Goal: Information Seeking & Learning: Compare options

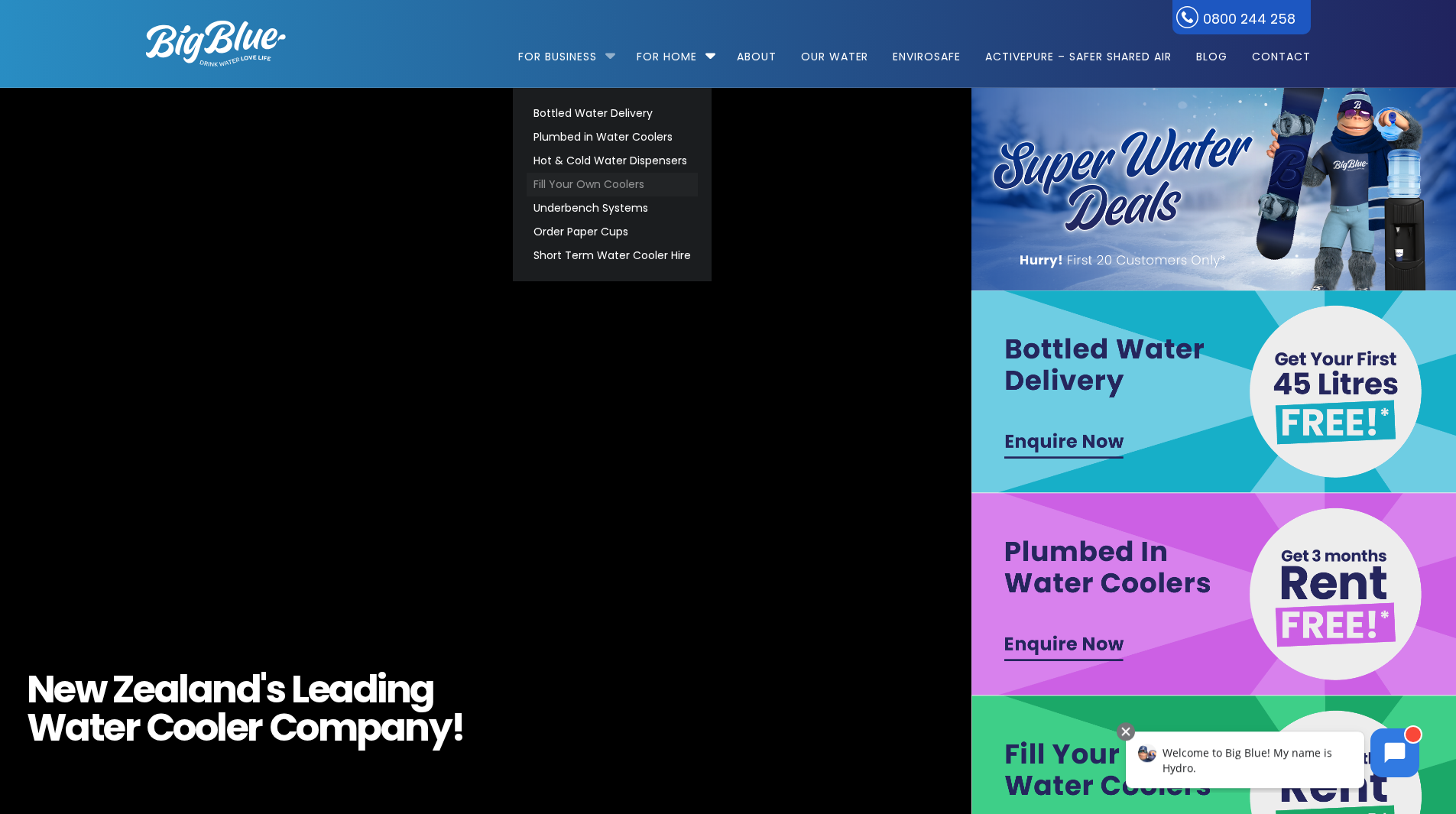
click at [609, 188] on link "Fill Your Own Coolers" at bounding box center [612, 184] width 171 height 24
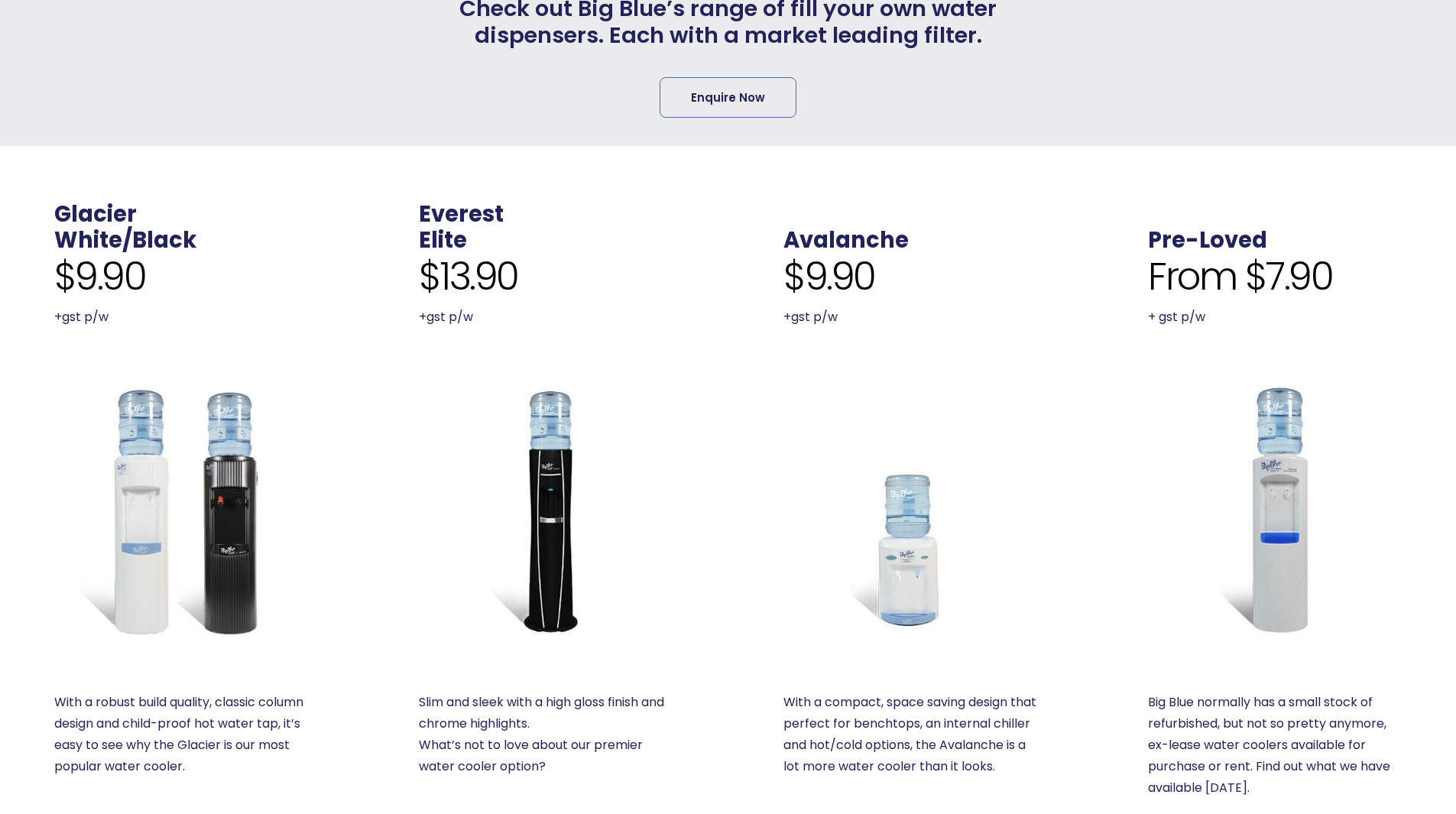
scroll to position [458, 0]
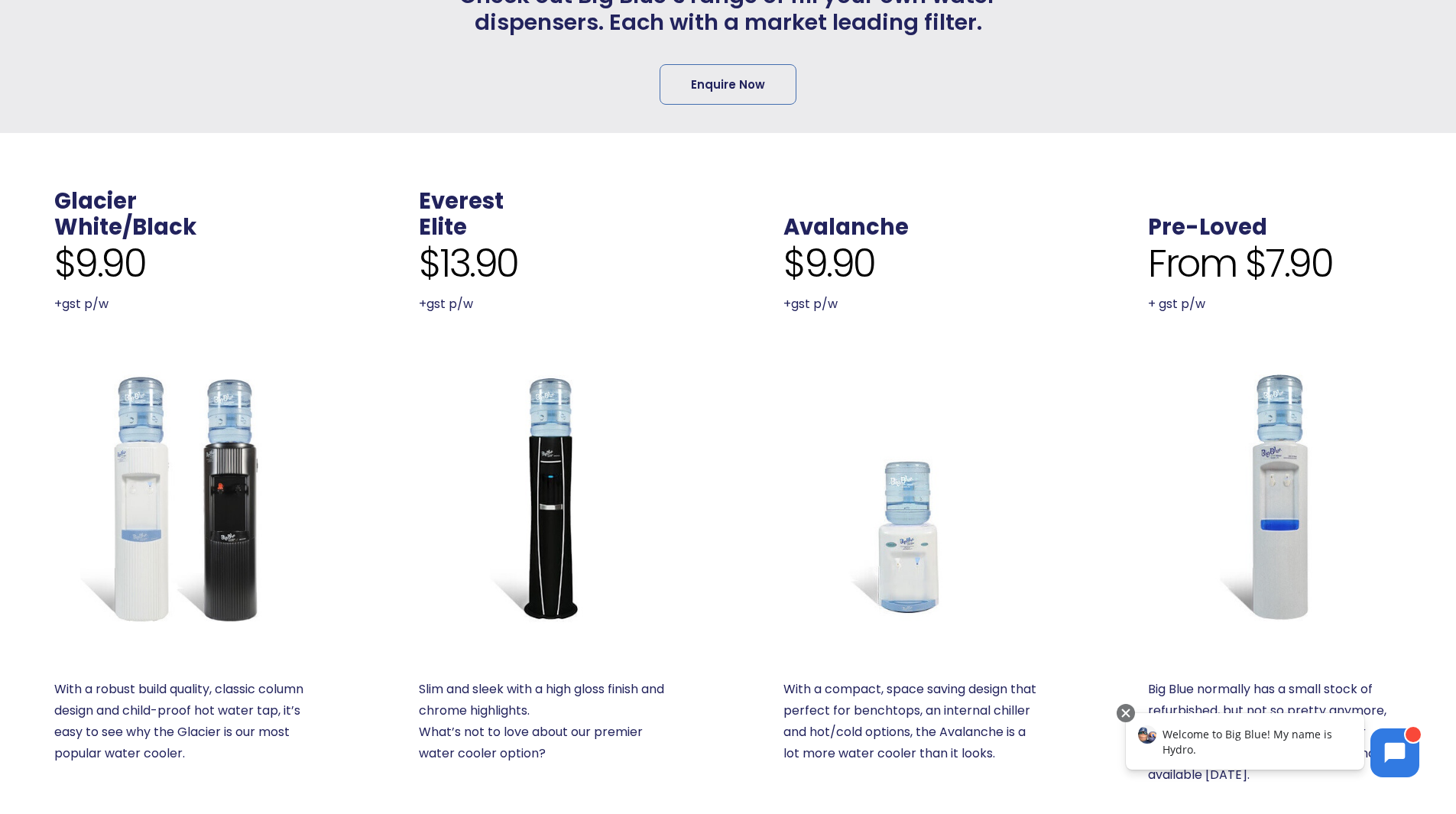
click at [166, 572] on img at bounding box center [181, 496] width 254 height 254
click at [540, 535] on img at bounding box center [545, 496] width 254 height 254
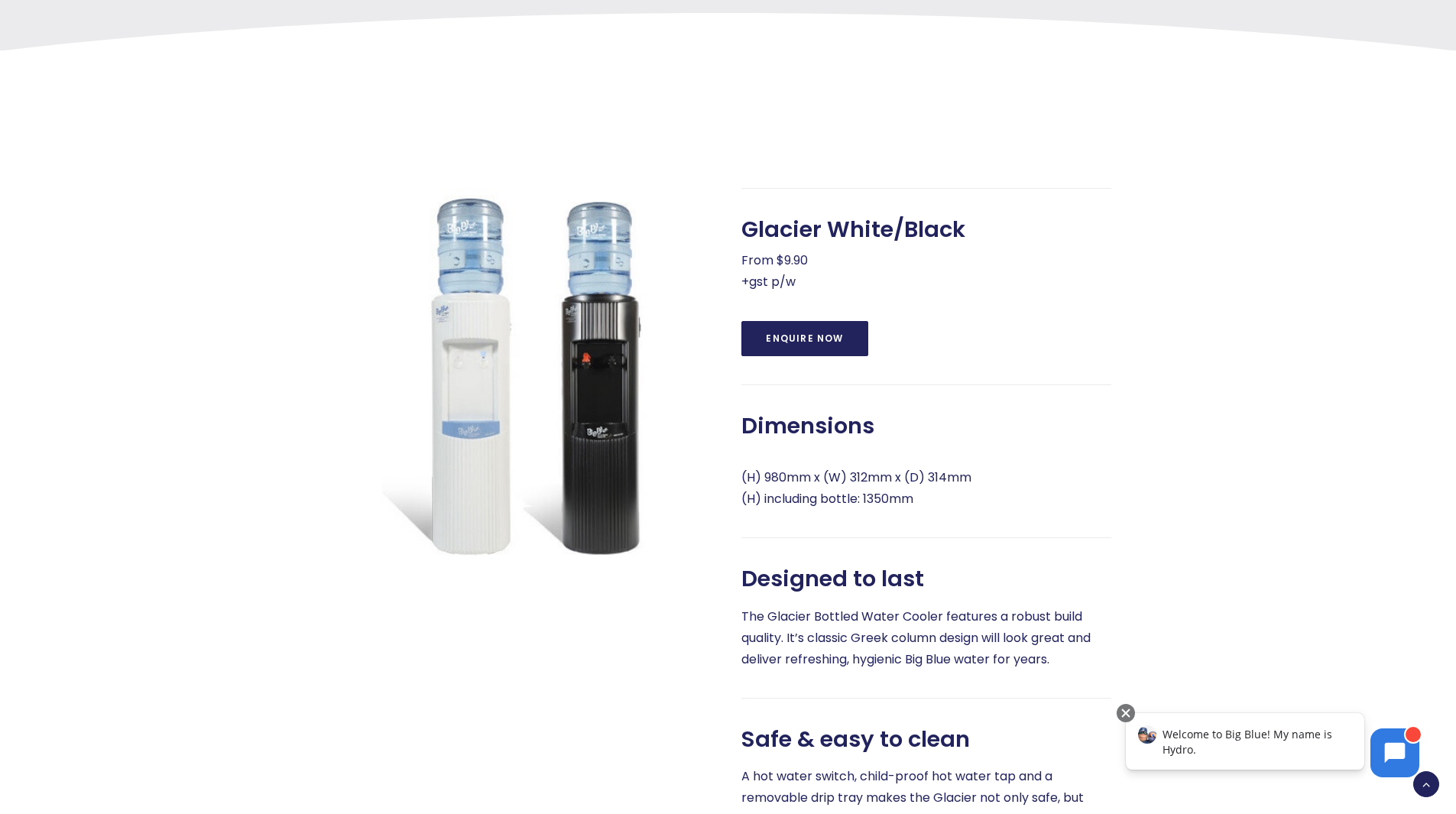
scroll to position [534, 0]
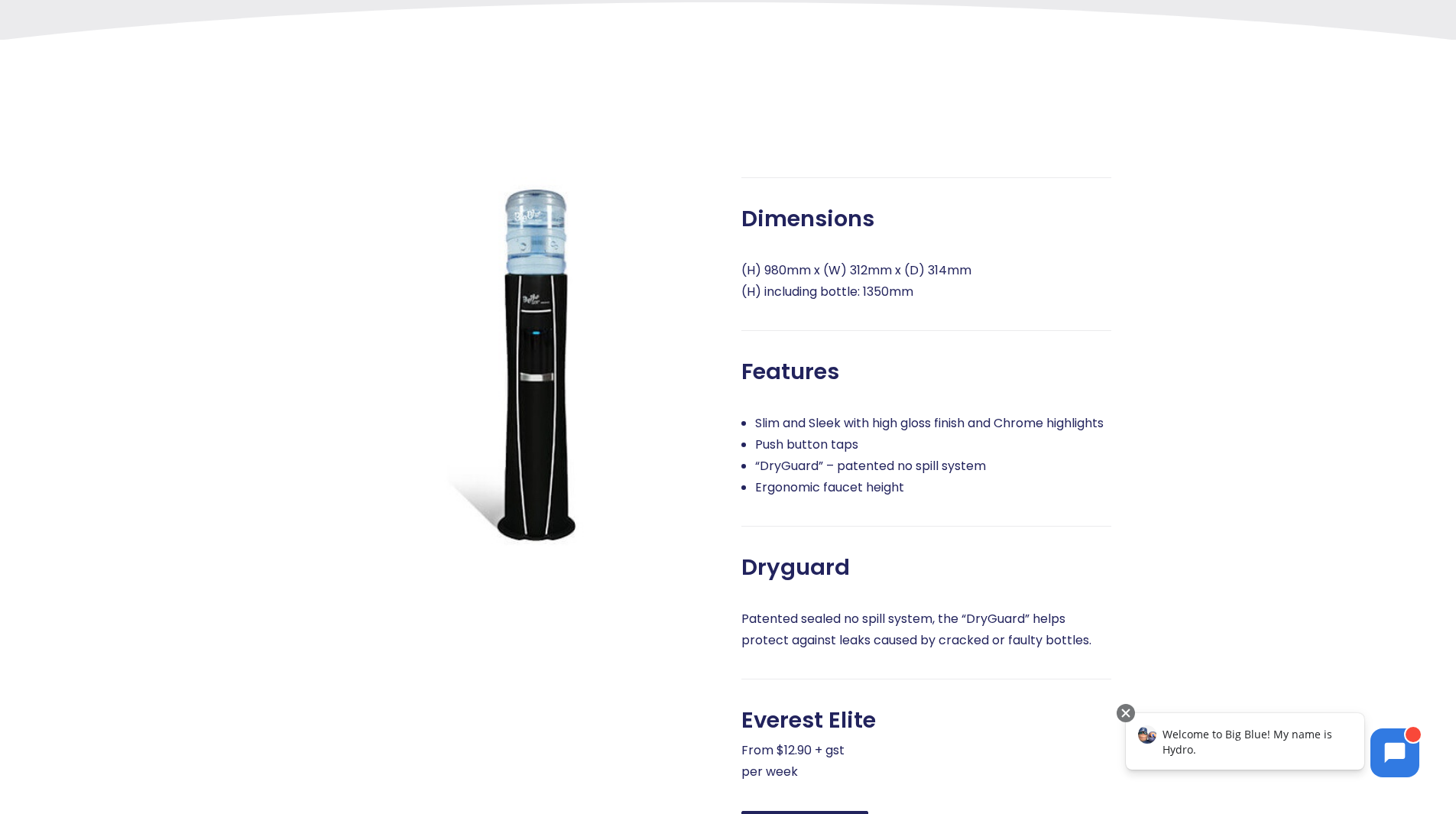
scroll to position [458, 0]
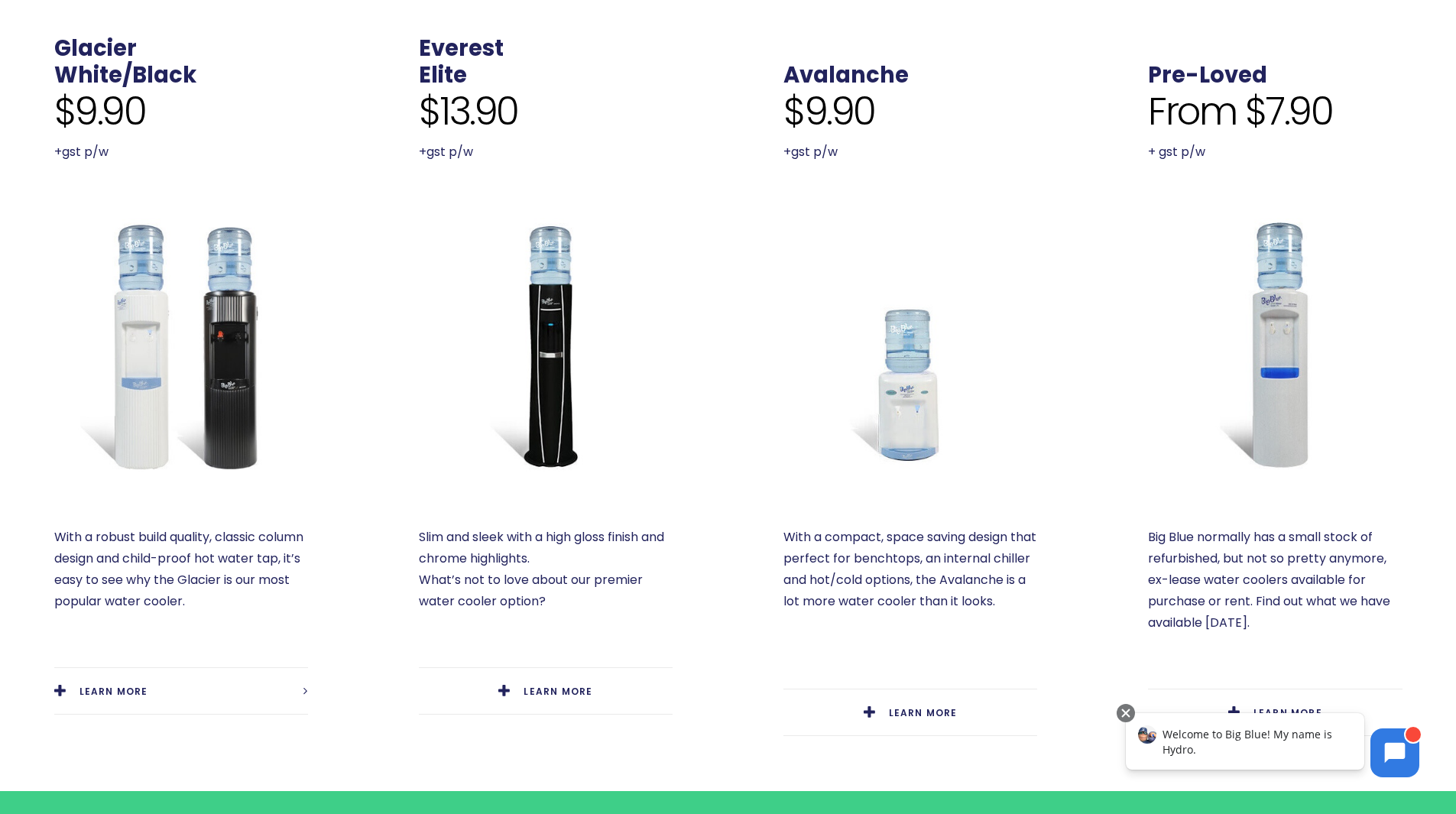
click at [542, 387] on img at bounding box center [545, 344] width 254 height 254
click at [92, 693] on span "LEARN MORE" at bounding box center [114, 691] width 69 height 13
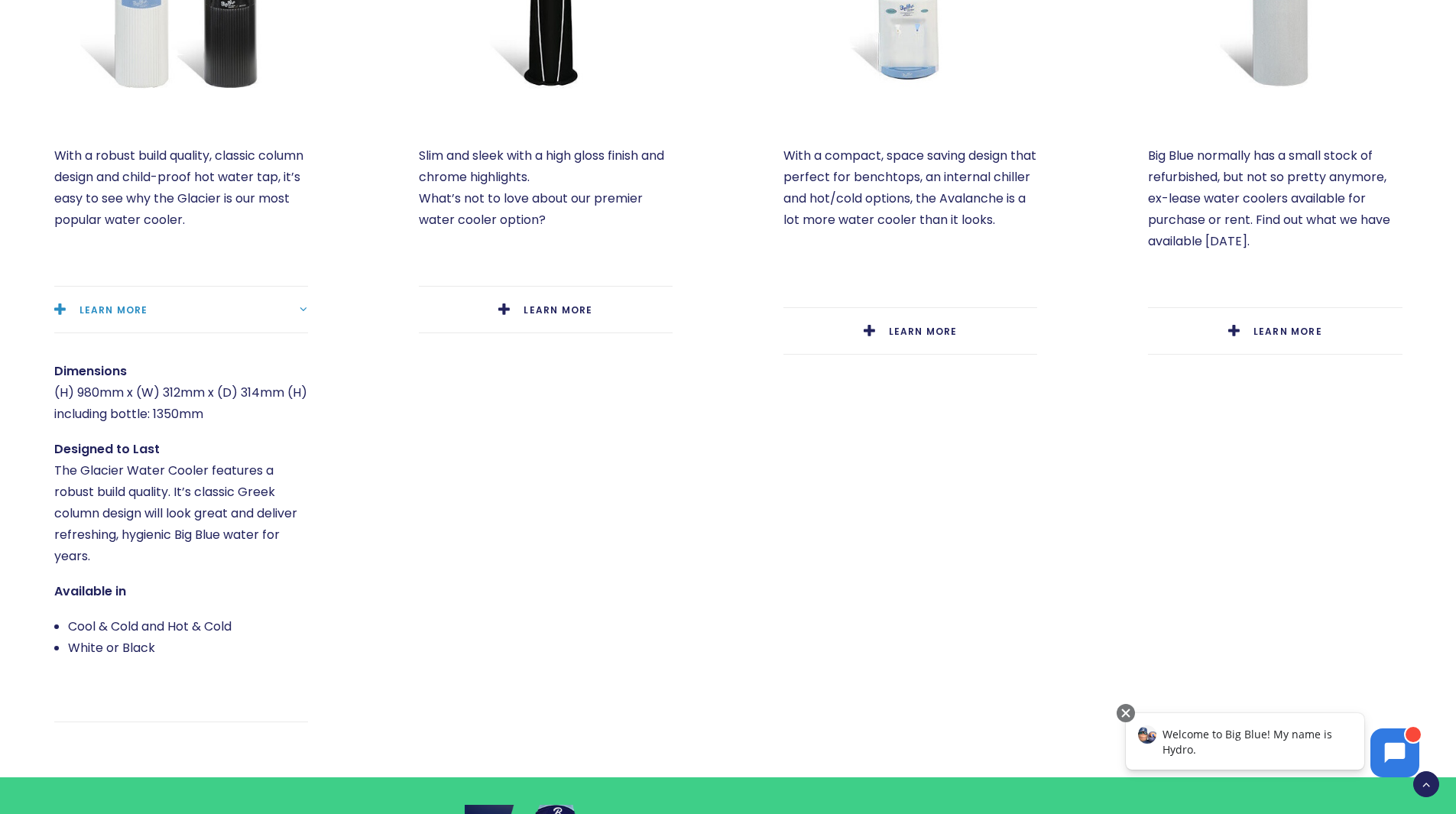
scroll to position [994, 0]
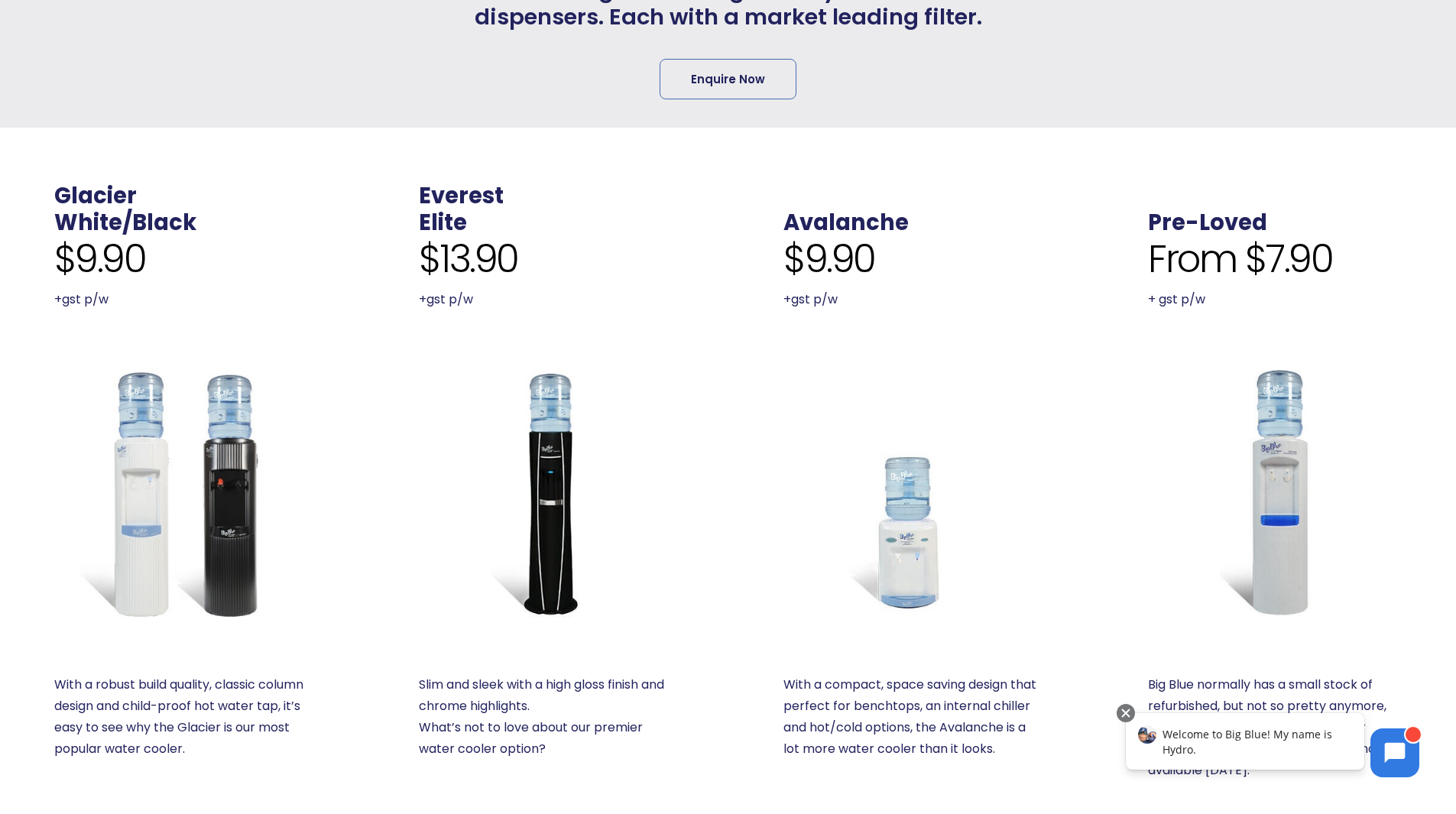
scroll to position [458, 0]
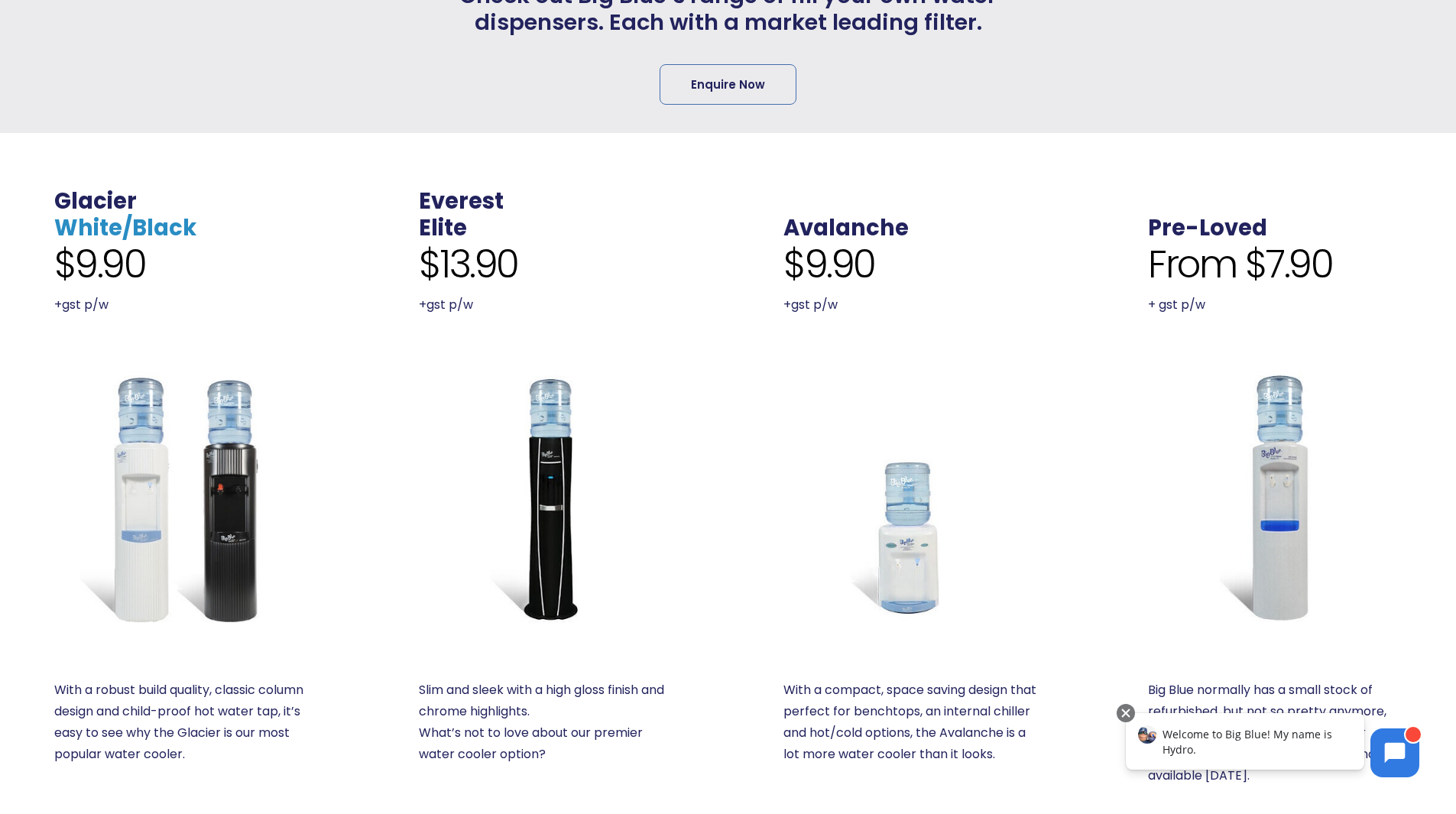
click at [114, 227] on link "White/Black" at bounding box center [125, 227] width 143 height 31
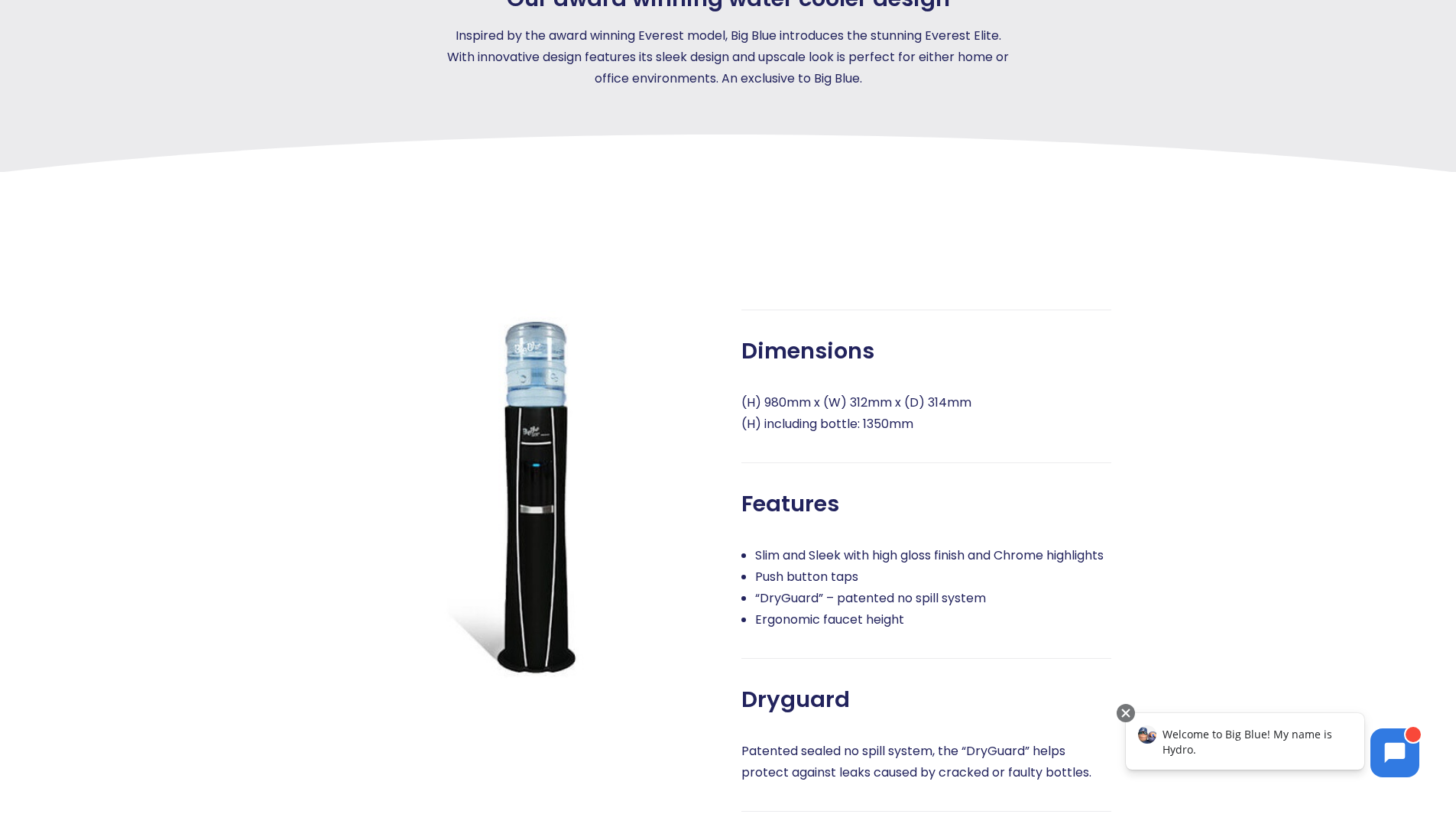
scroll to position [687, 0]
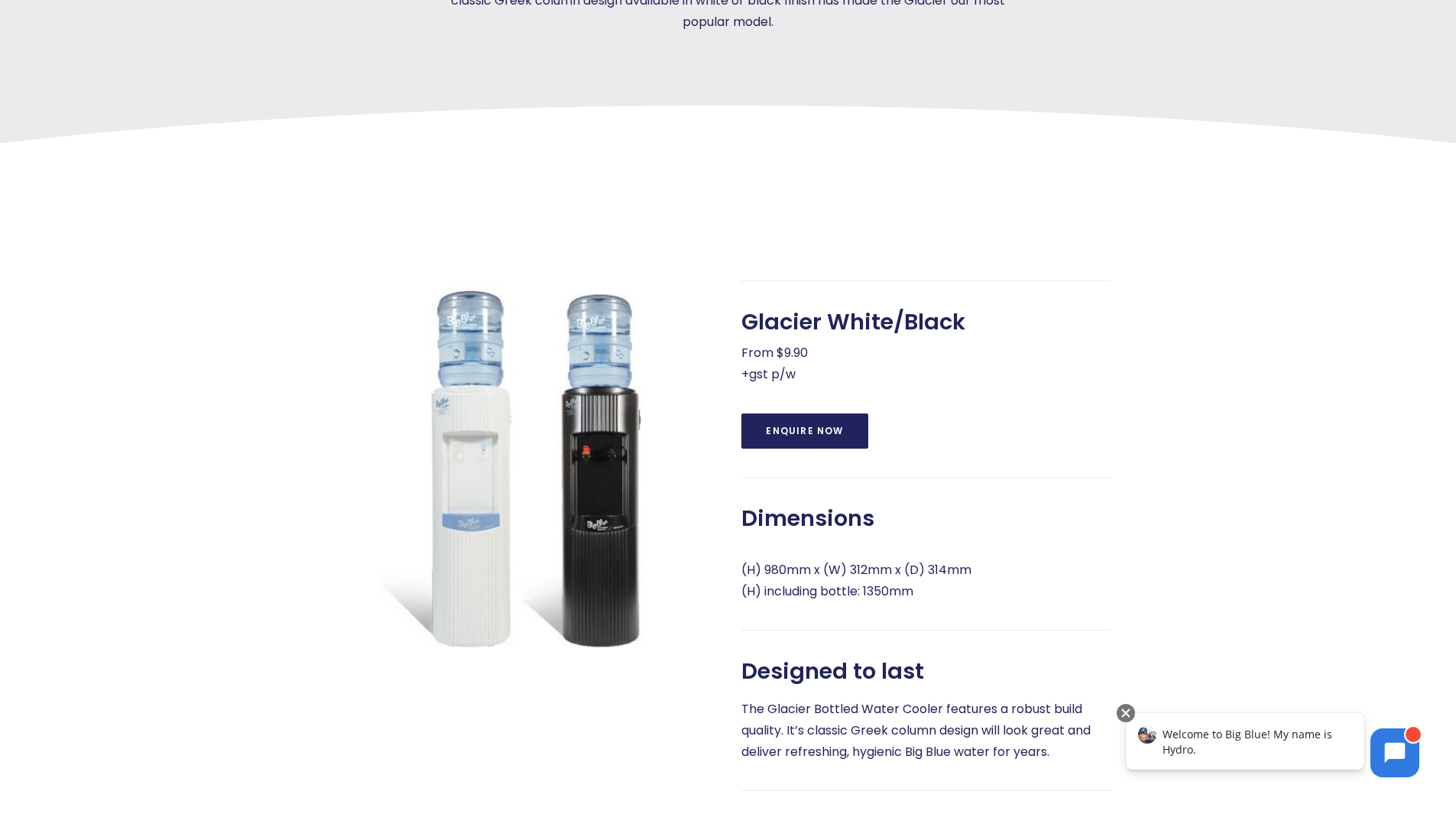
scroll to position [458, 0]
